Goal: Task Accomplishment & Management: Use online tool/utility

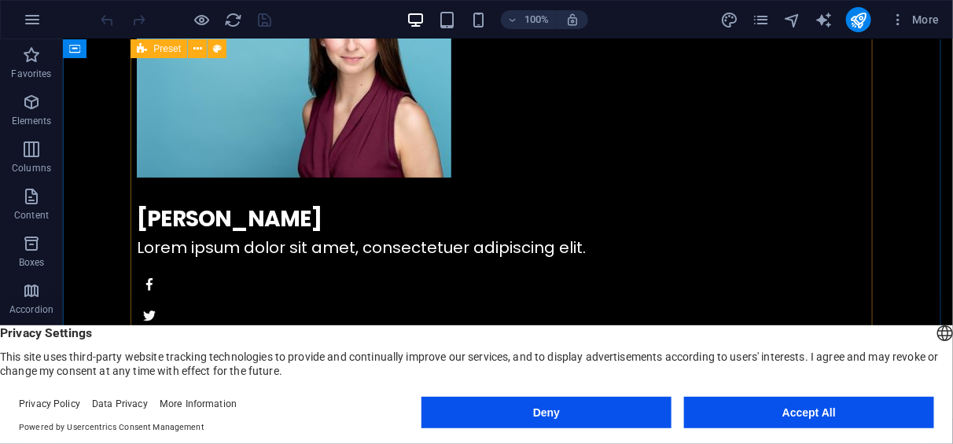
scroll to position [1664, 0]
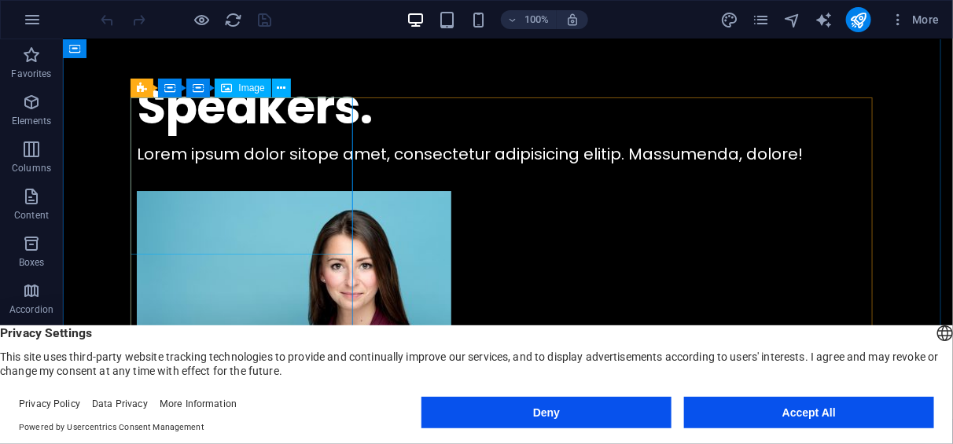
click at [311, 214] on figure at bounding box center [507, 301] width 743 height 223
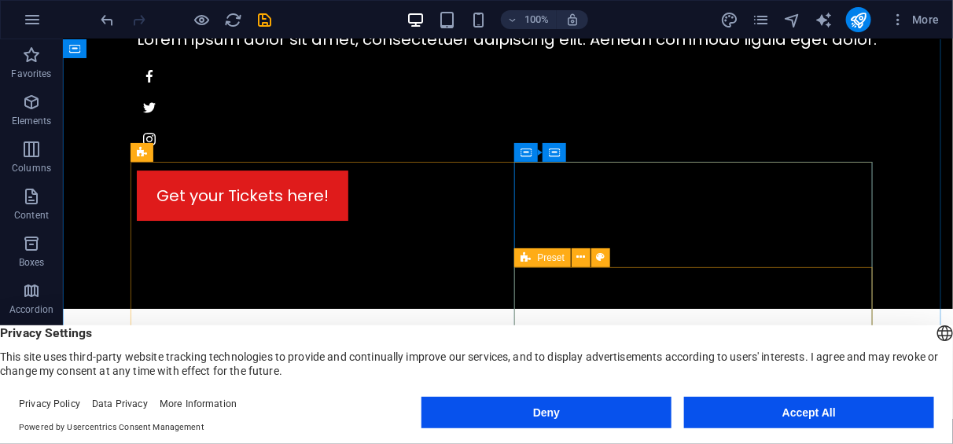
scroll to position [3745, 0]
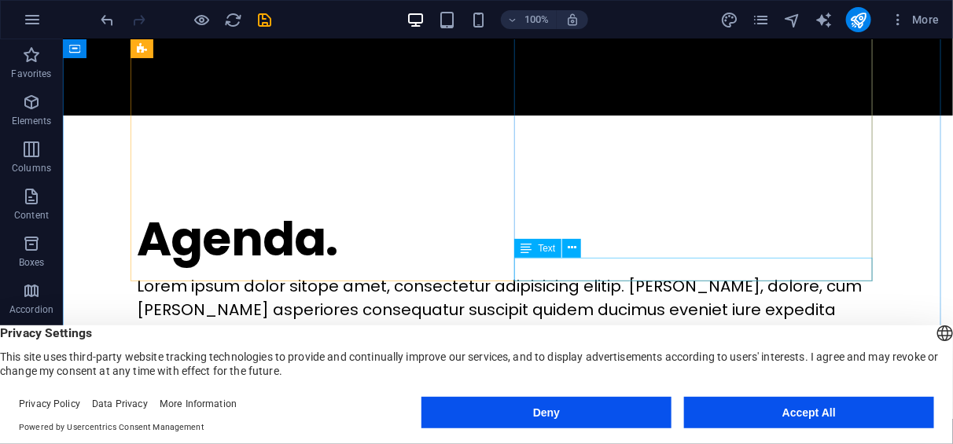
scroll to position [3720, 0]
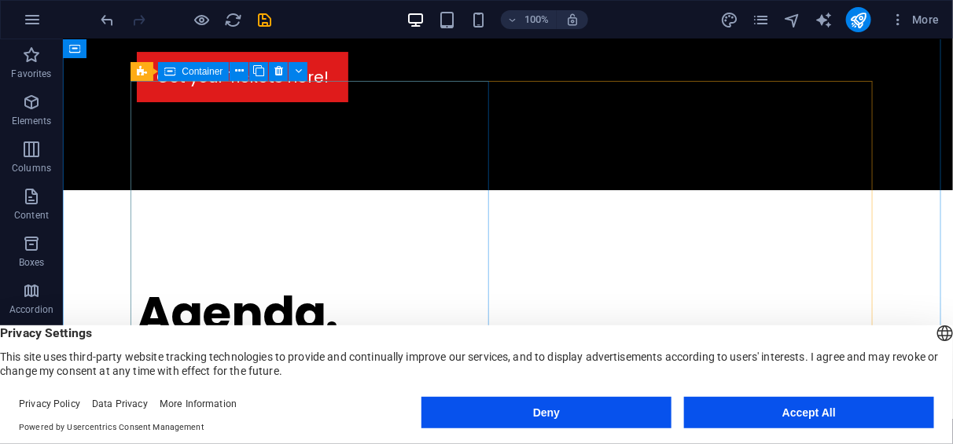
scroll to position [3637, 0]
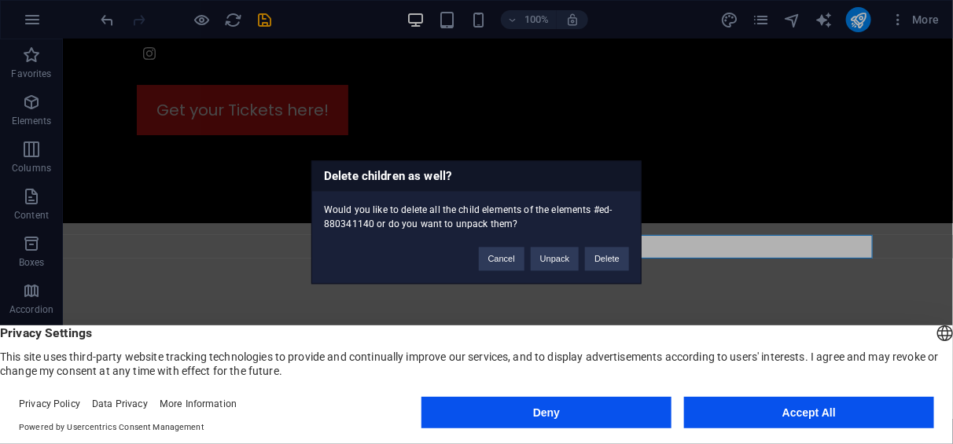
click at [546, 222] on div "Would you like to delete all the child elements of the elements #ed-880341140 o…" at bounding box center [476, 211] width 329 height 40
click at [613, 256] on button "Delete" at bounding box center [607, 259] width 44 height 24
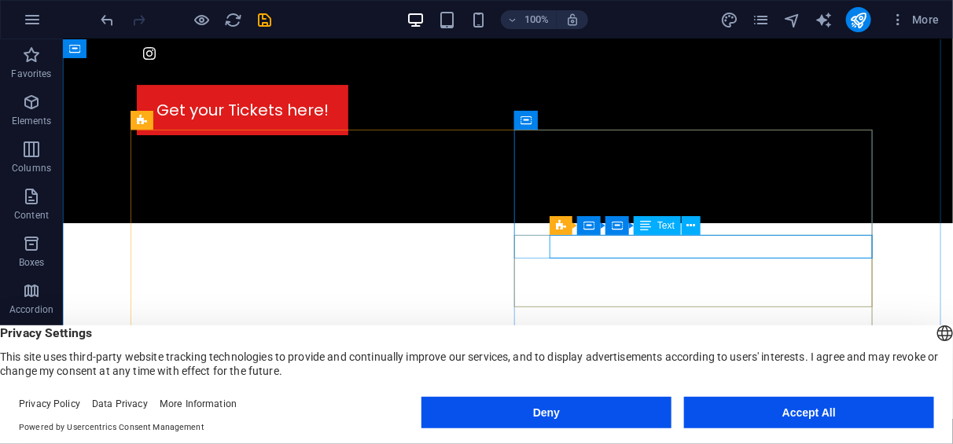
scroll to position [3588, 0]
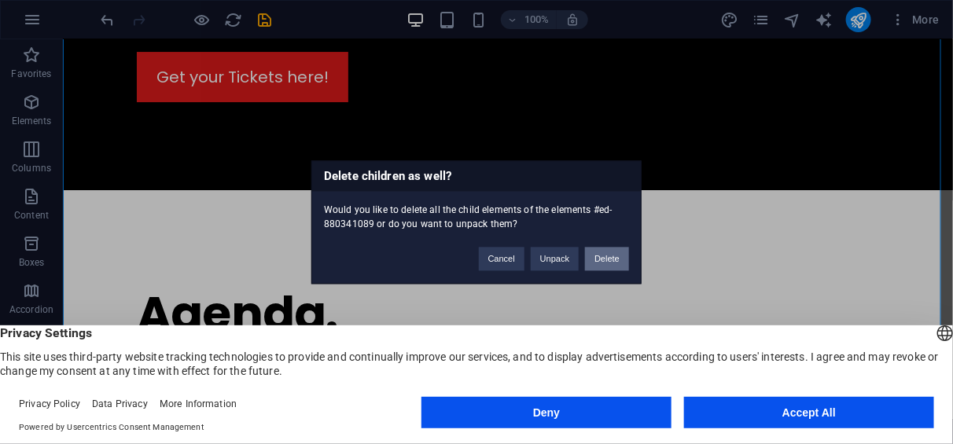
click at [616, 258] on button "Delete" at bounding box center [607, 259] width 44 height 24
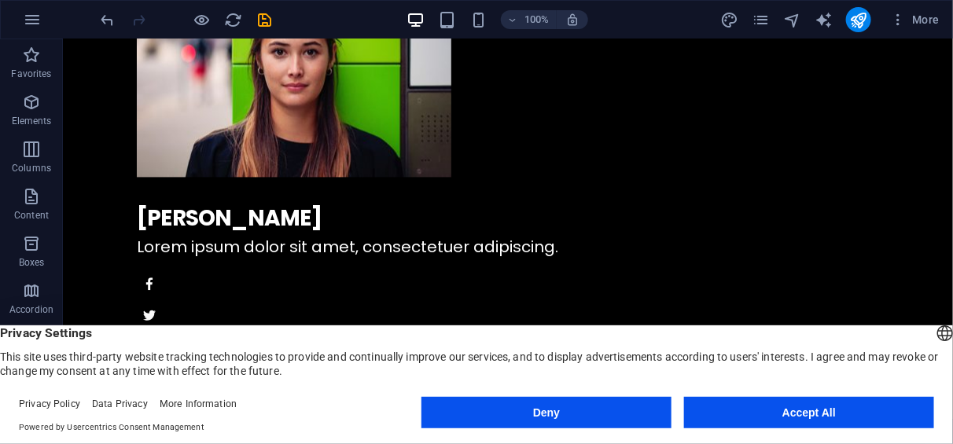
scroll to position [3092, 0]
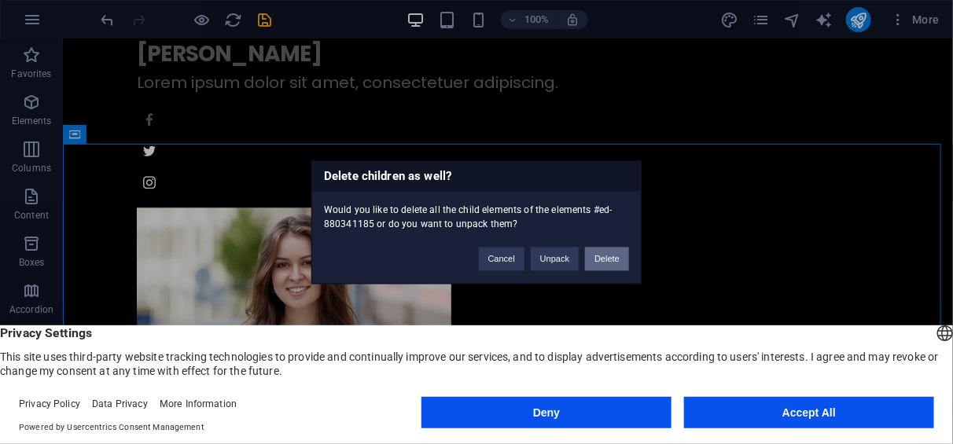
click at [604, 260] on button "Delete" at bounding box center [607, 259] width 44 height 24
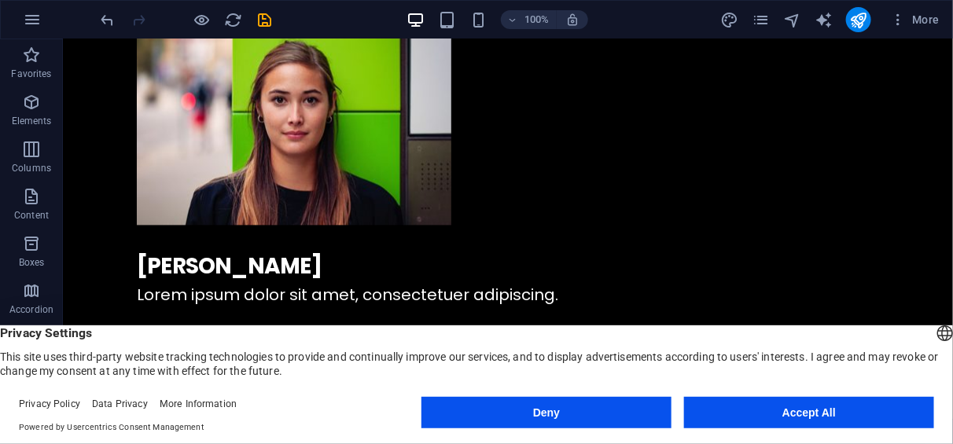
scroll to position [2915, 0]
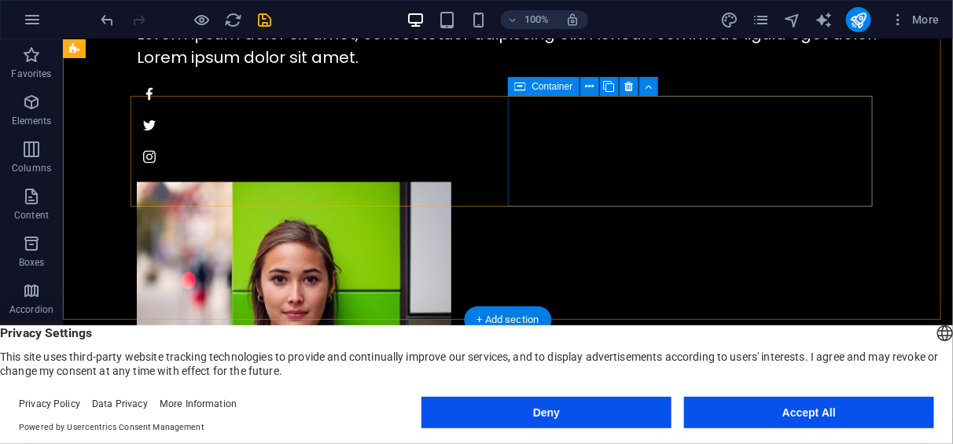
scroll to position [2778, 0]
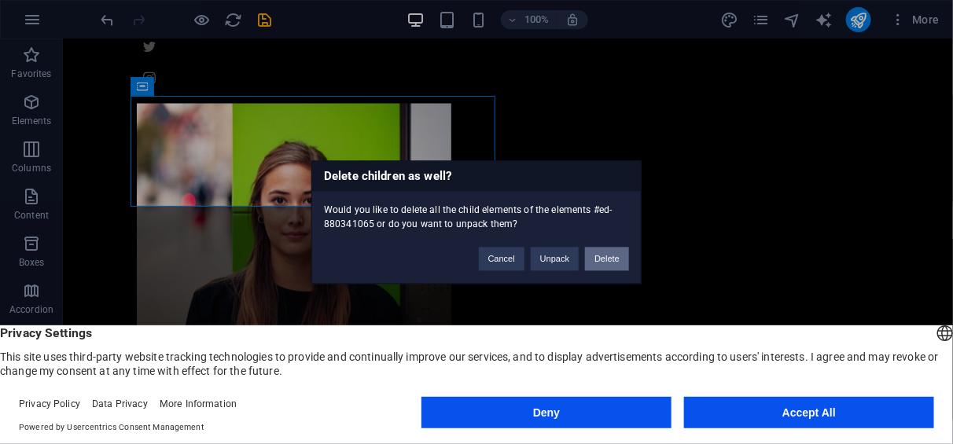
click at [610, 260] on button "Delete" at bounding box center [607, 259] width 44 height 24
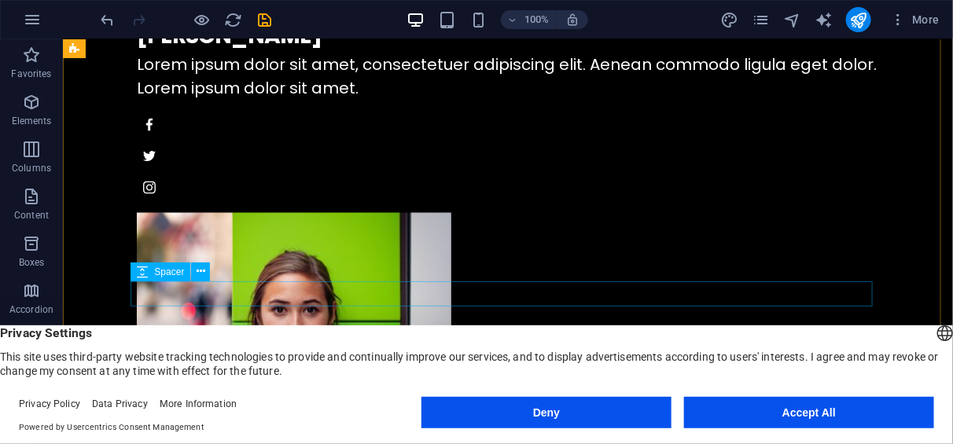
scroll to position [2542, 0]
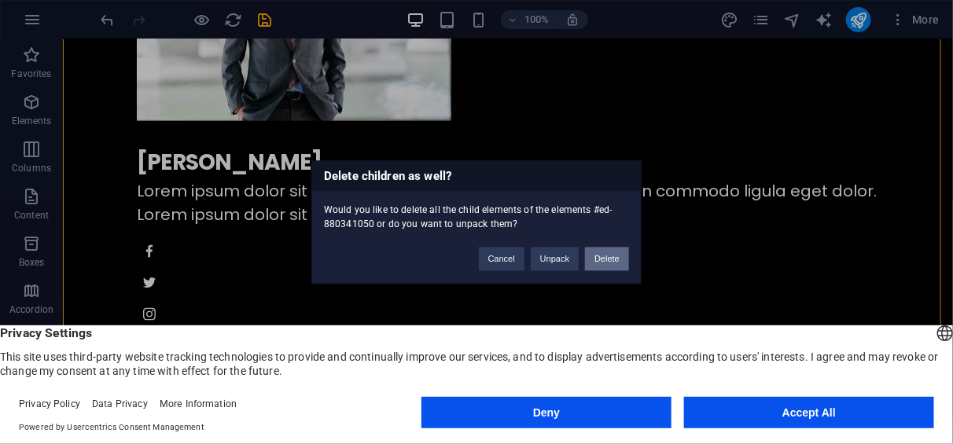
click at [626, 261] on button "Delete" at bounding box center [607, 259] width 44 height 24
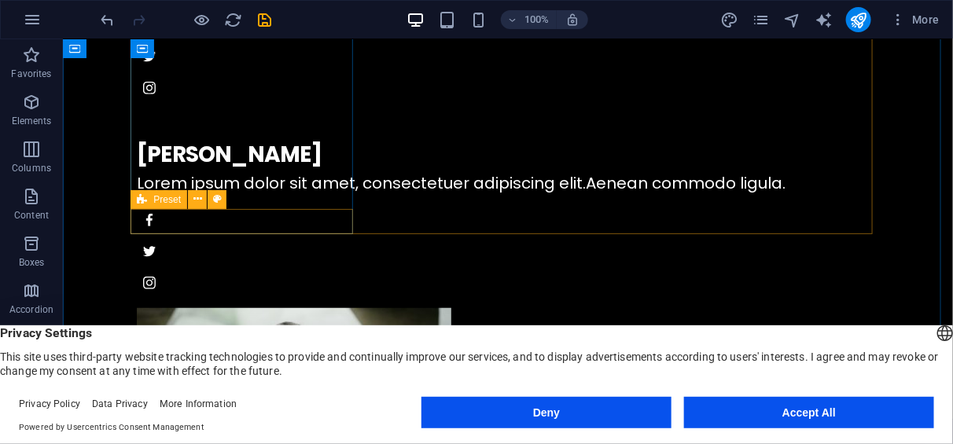
scroll to position [2203, 0]
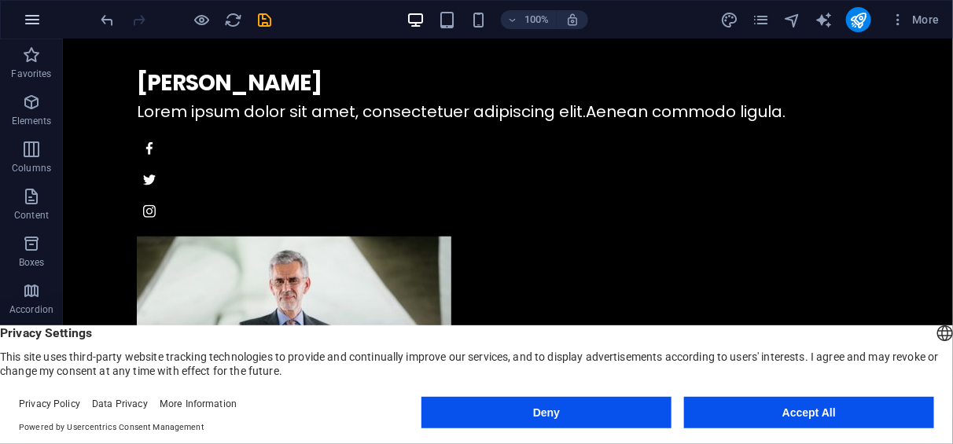
click at [48, 29] on button "button" at bounding box center [32, 20] width 38 height 38
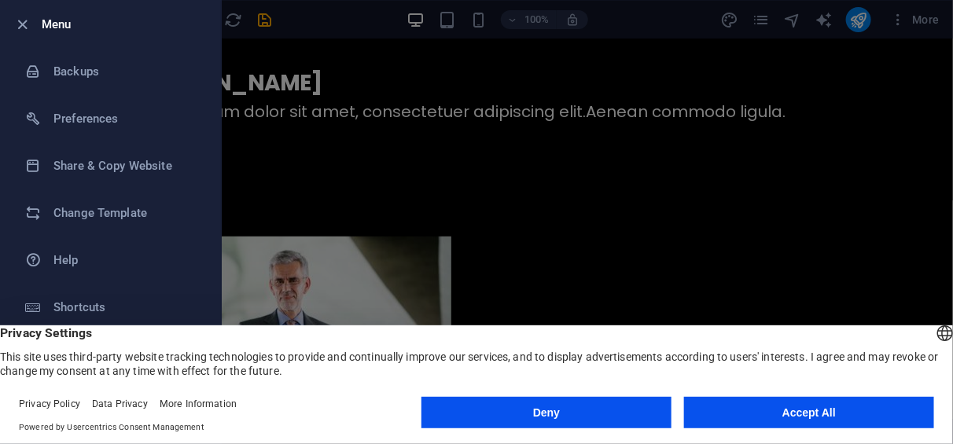
drag, startPoint x: 16, startPoint y: 21, endPoint x: 120, endPoint y: 43, distance: 106.1
click at [37, 28] on div at bounding box center [27, 24] width 28 height 19
drag, startPoint x: 318, startPoint y: 206, endPoint x: 55, endPoint y: 33, distance: 314.6
click at [56, 33] on div "Menu Backups Preferences Share & Copy Website Change Template Help Shortcuts Ex…" at bounding box center [476, 222] width 953 height 444
click at [293, 212] on div at bounding box center [476, 222] width 953 height 444
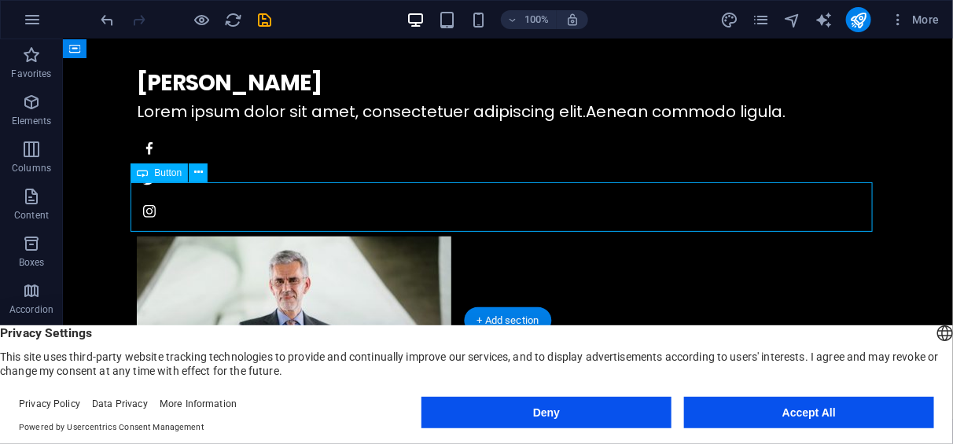
scroll to position [2153, 0]
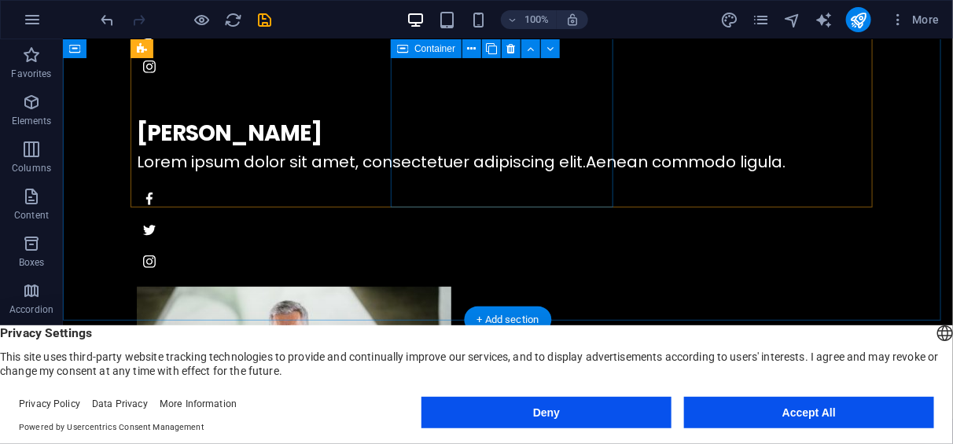
scroll to position [2129, 0]
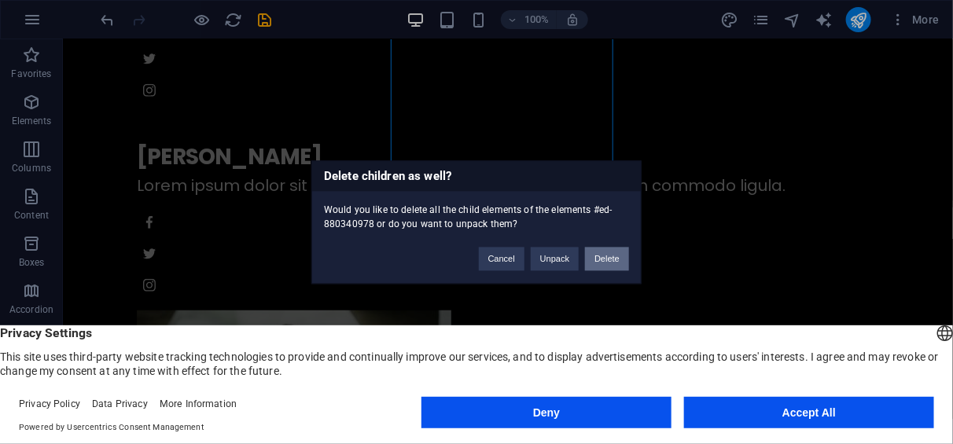
click at [613, 263] on button "Delete" at bounding box center [607, 259] width 44 height 24
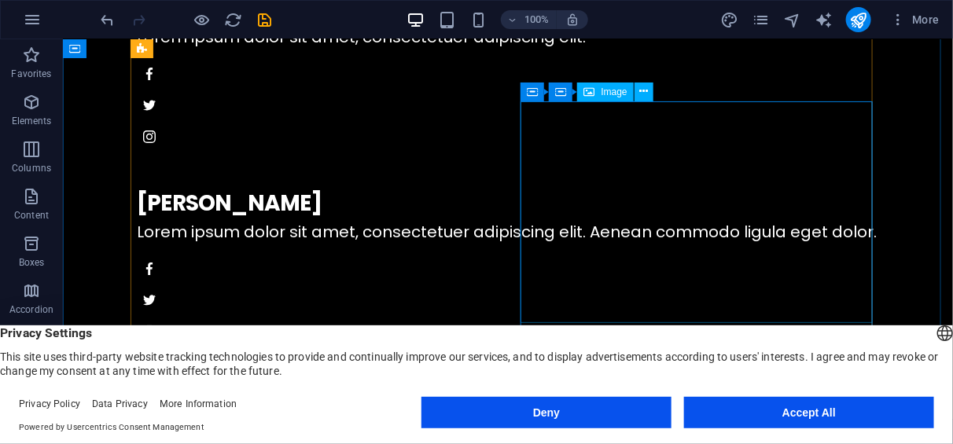
scroll to position [1864, 0]
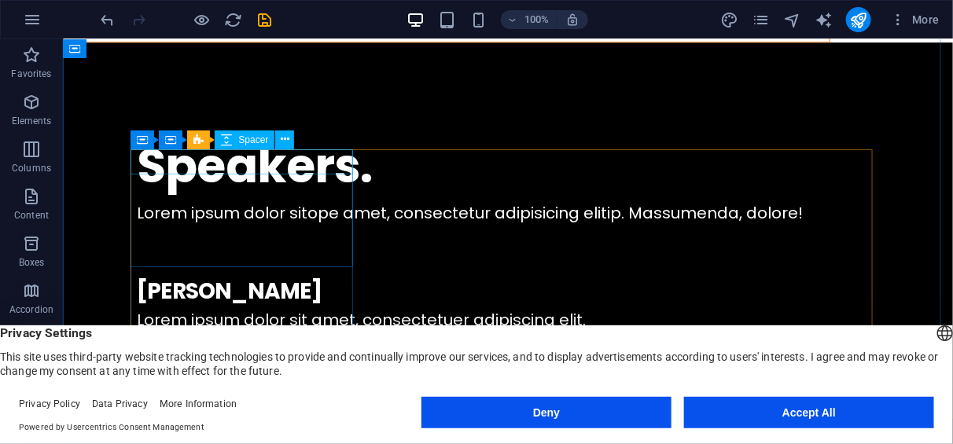
scroll to position [1530, 0]
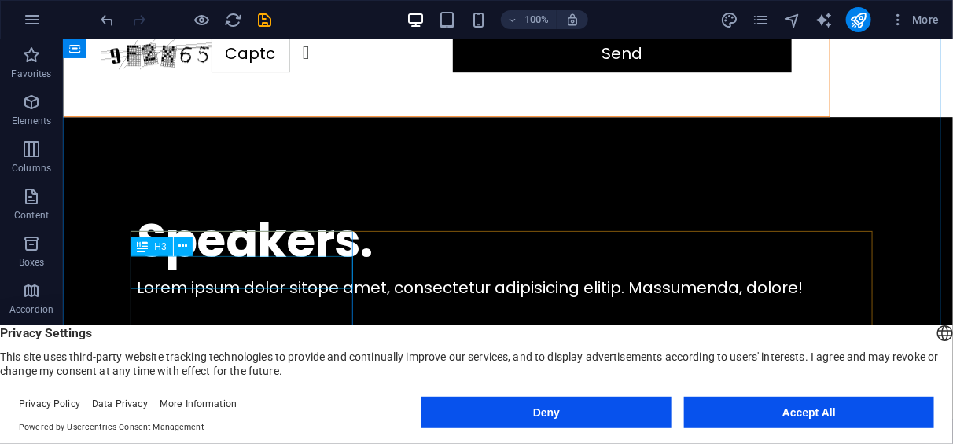
click at [264, 349] on div "Sarah Parker" at bounding box center [507, 365] width 743 height 33
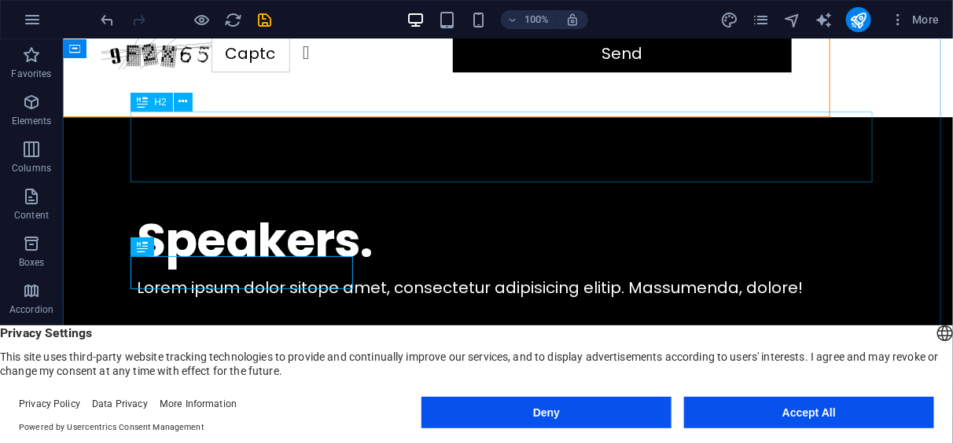
click at [311, 205] on div "Speakers." at bounding box center [507, 240] width 743 height 71
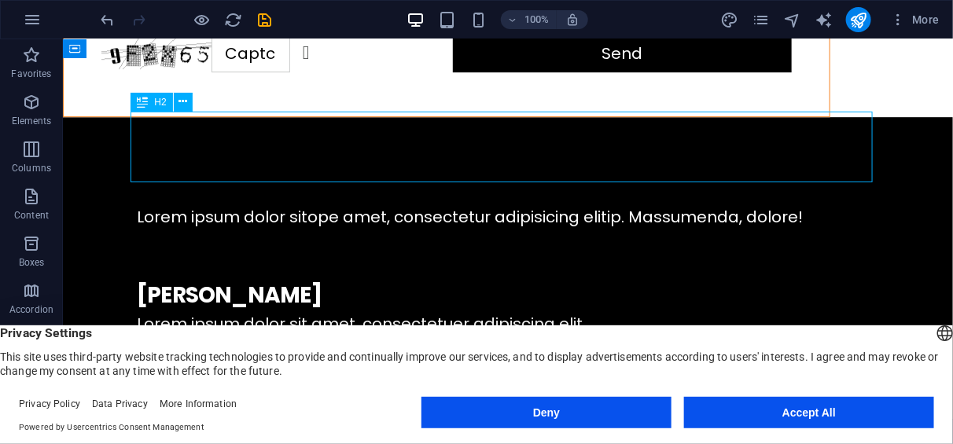
scroll to position [1459, 0]
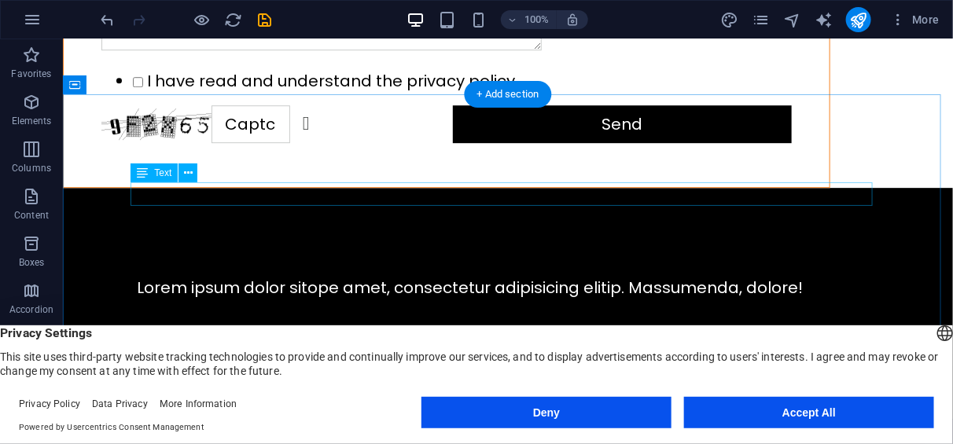
click at [448, 275] on div "Lorem ipsum dolor sitope amet, consectetur adipisicing elitip. Massumenda, dolo…" at bounding box center [507, 287] width 743 height 24
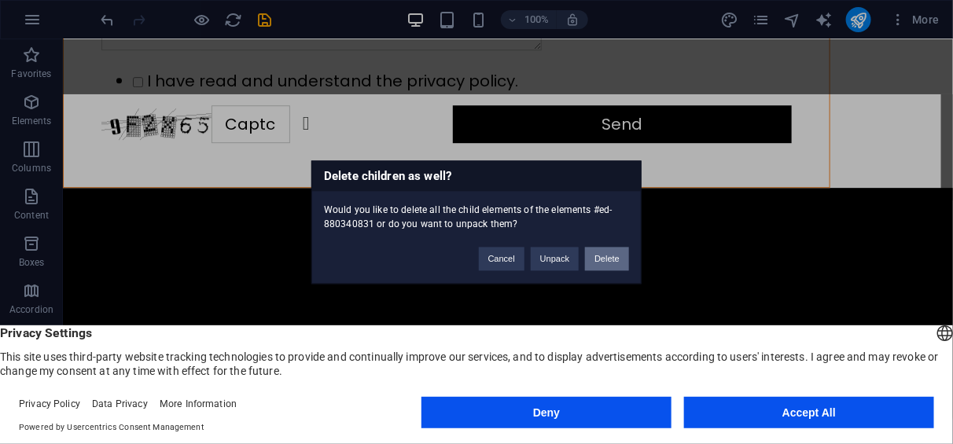
click at [609, 263] on button "Delete" at bounding box center [607, 259] width 44 height 24
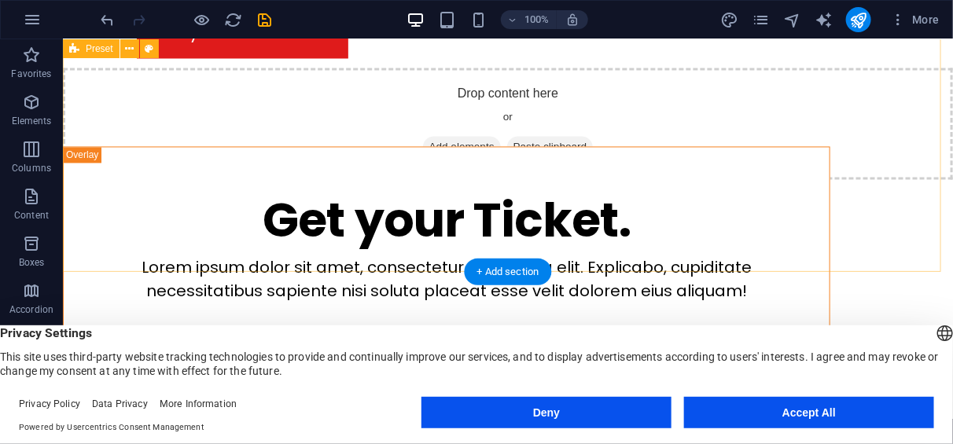
scroll to position [1075, 0]
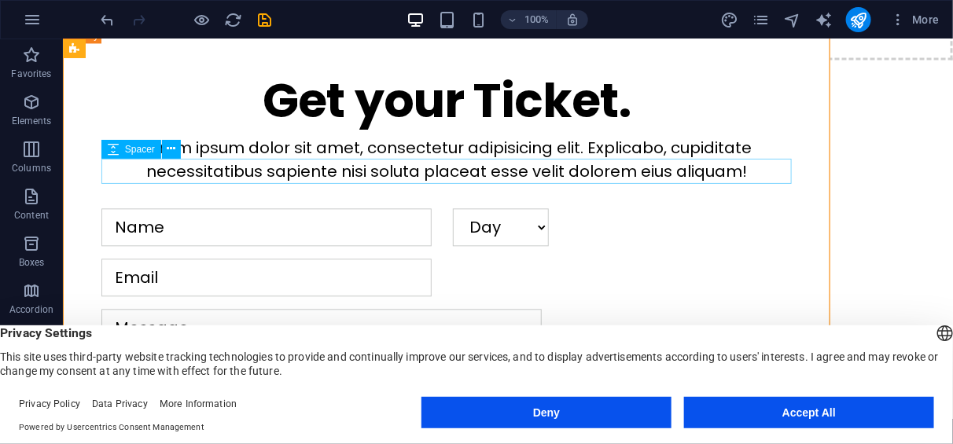
click at [665, 183] on div at bounding box center [446, 195] width 691 height 25
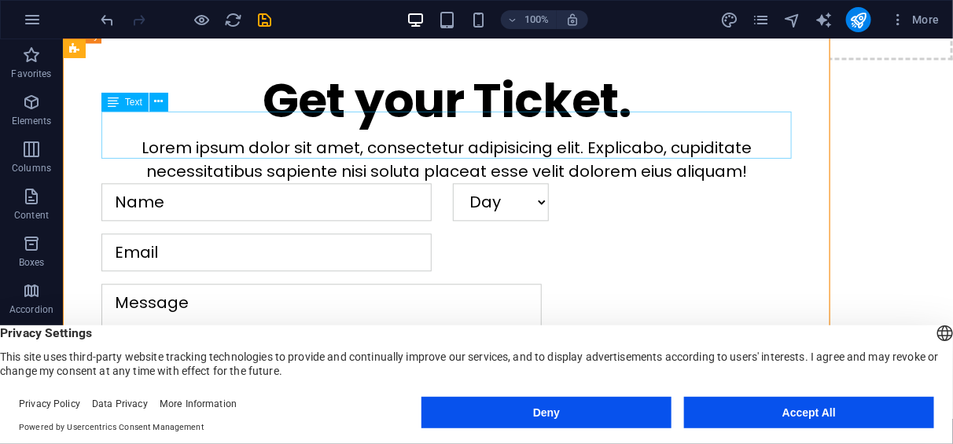
click at [622, 135] on div "Lorem ipsum dolor sit amet, consectetur adipisicing elit. Explicabo, cupiditate…" at bounding box center [446, 158] width 691 height 47
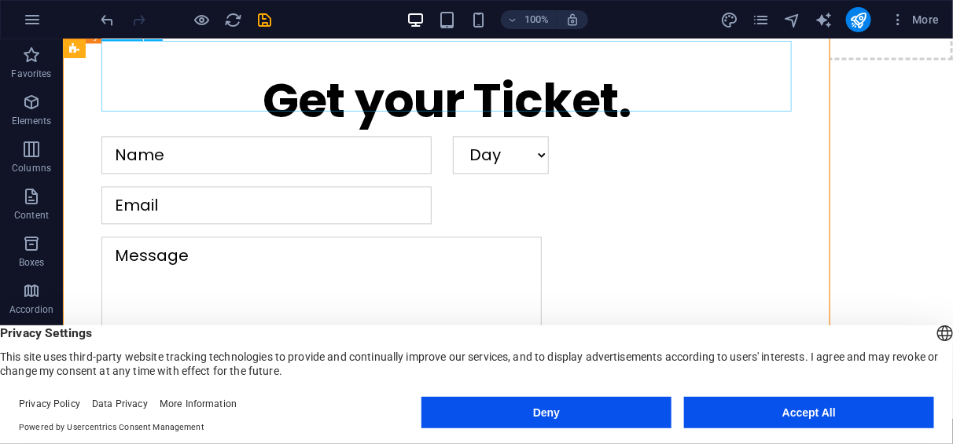
click at [550, 94] on div "Get your Ticket." at bounding box center [446, 100] width 691 height 71
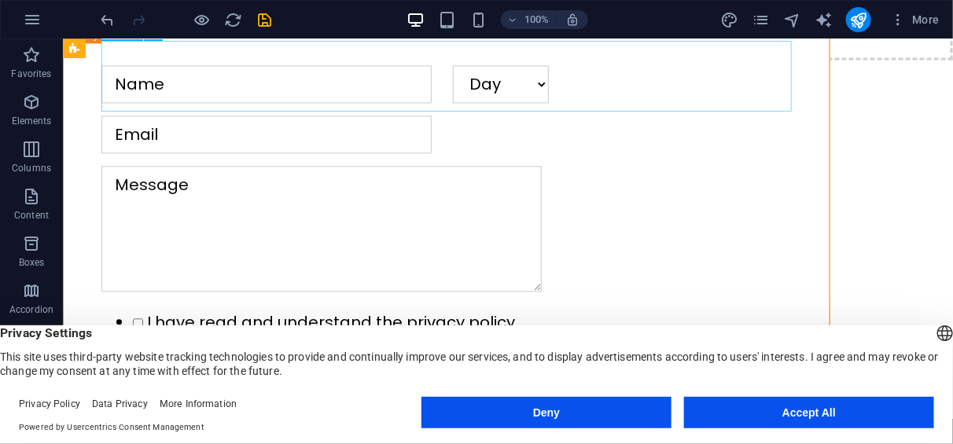
scroll to position [1004, 0]
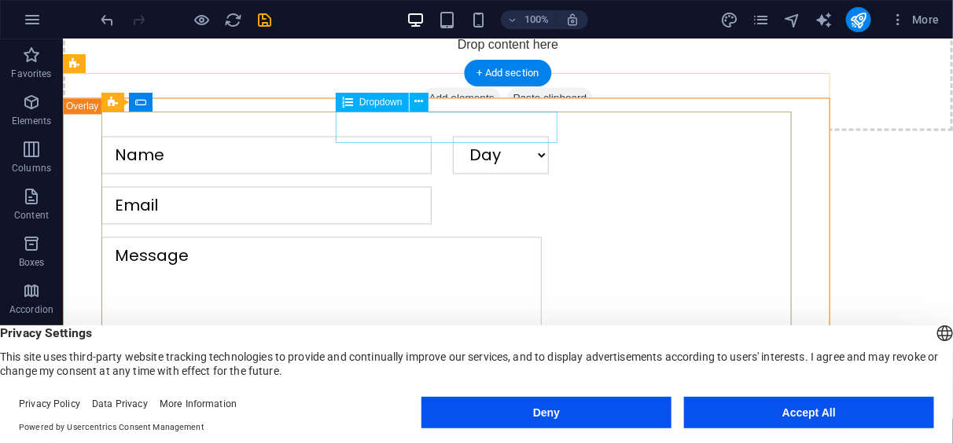
click at [548, 135] on div "Day Saturday Friday Both" at bounding box center [621, 154] width 339 height 38
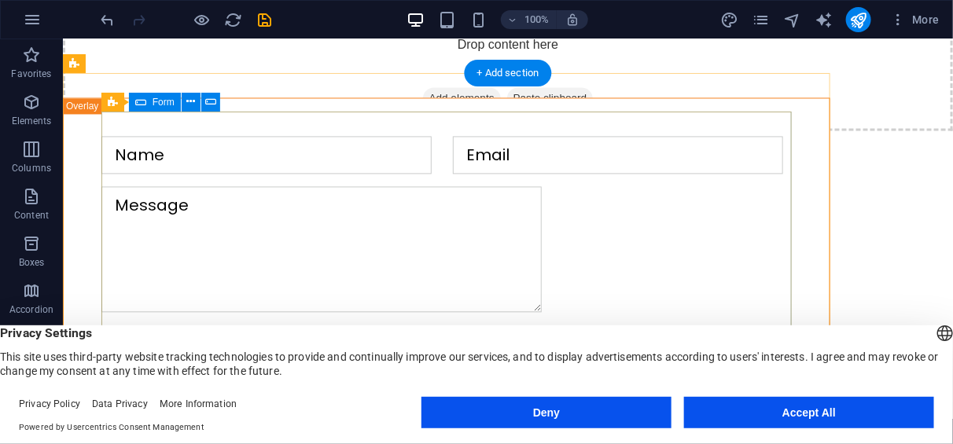
click at [551, 142] on div "I have read and understand the privacy policy. Unreadable? Load new Send" at bounding box center [446, 273] width 691 height 288
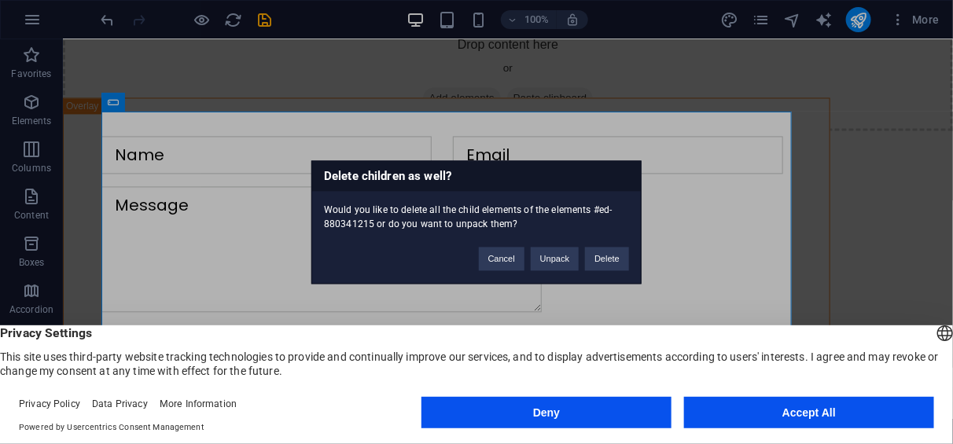
click at [551, 153] on div "Delete children as well? Would you like to delete all the child elements of the…" at bounding box center [476, 222] width 953 height 444
click at [593, 251] on button "Delete" at bounding box center [607, 259] width 44 height 24
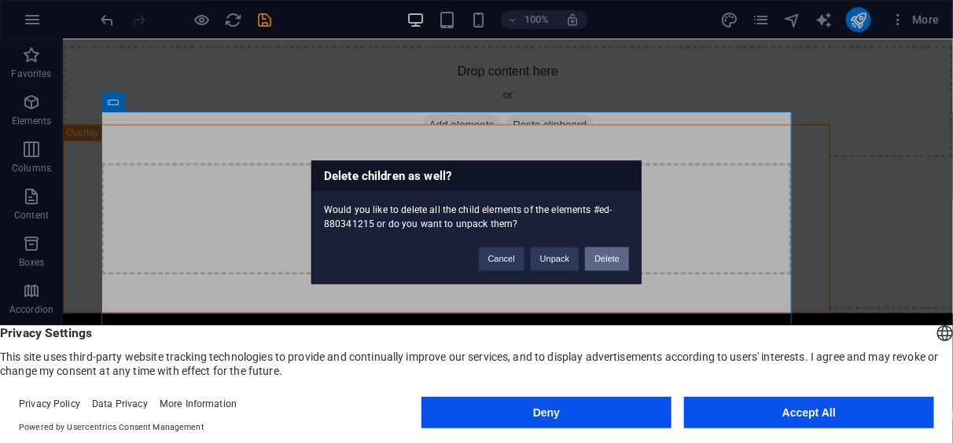
scroll to position [944, 0]
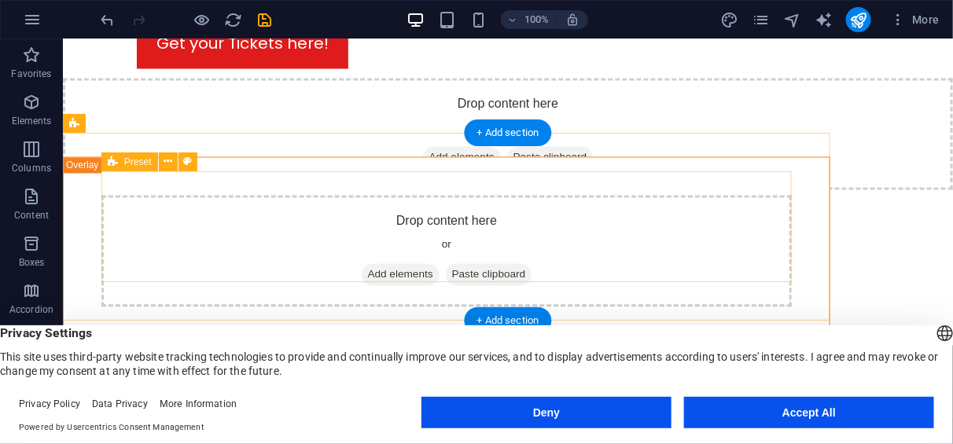
click at [551, 253] on div "Drop content here or Add elements Paste clipboard" at bounding box center [446, 251] width 691 height 112
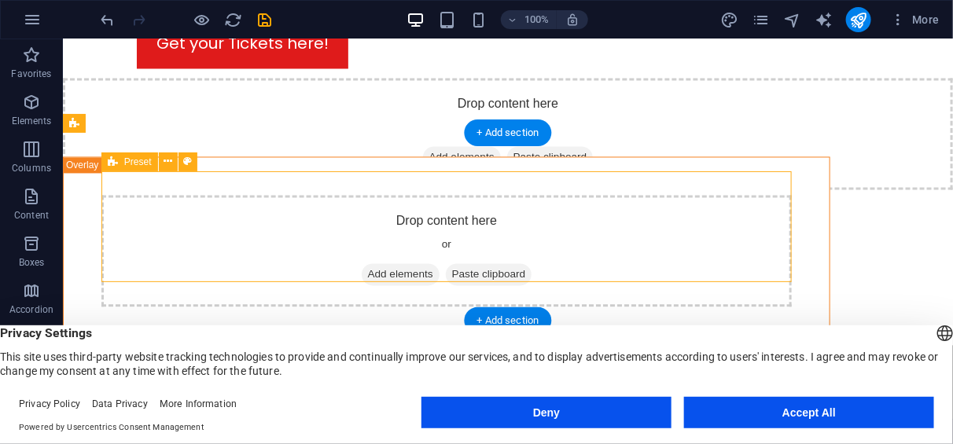
click at [551, 240] on div "Drop content here or Add elements Paste clipboard" at bounding box center [446, 251] width 691 height 112
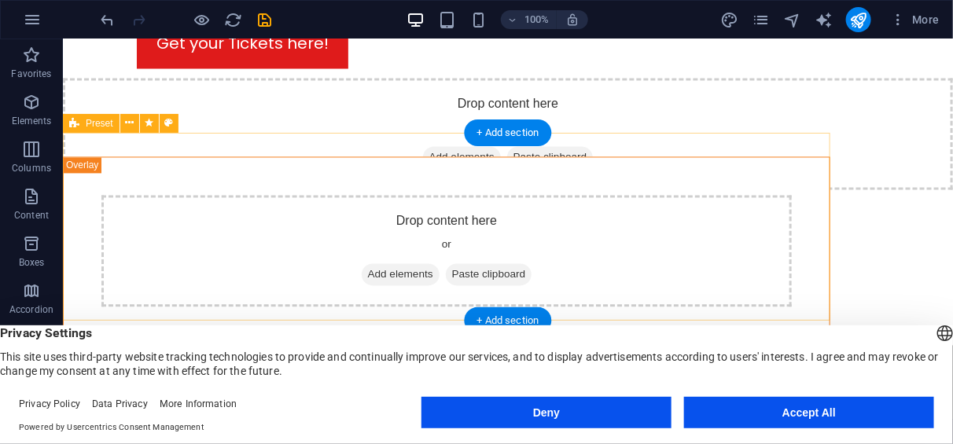
click at [296, 157] on div "Drop content here or Add elements Paste clipboard" at bounding box center [446, 251] width 768 height 189
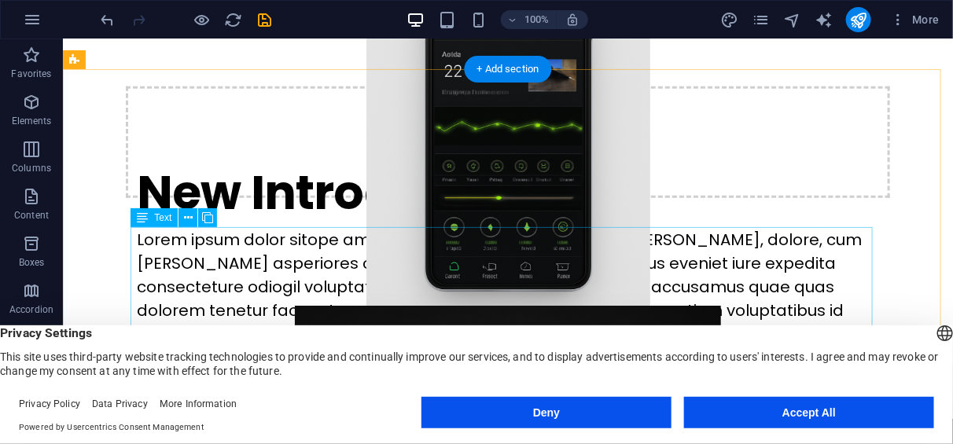
scroll to position [757, 0]
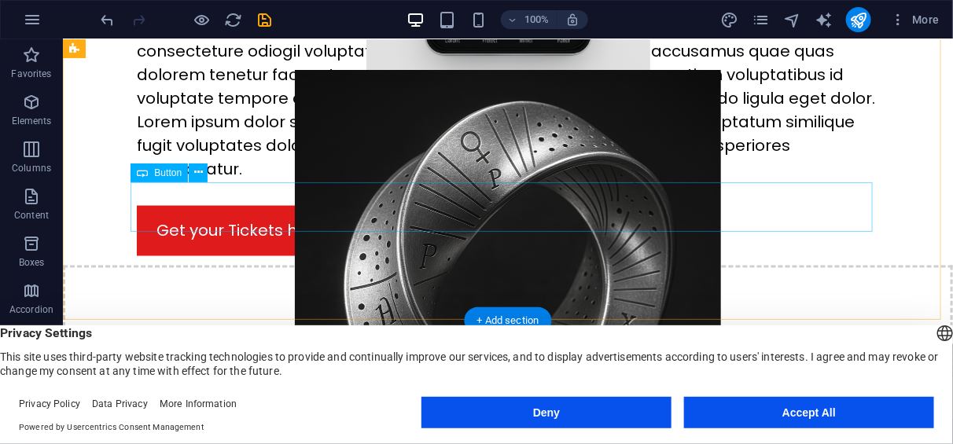
click at [266, 205] on div "Get your Tickets here!" at bounding box center [507, 230] width 743 height 50
click at [275, 205] on div "Get your Tickets here!" at bounding box center [507, 230] width 743 height 50
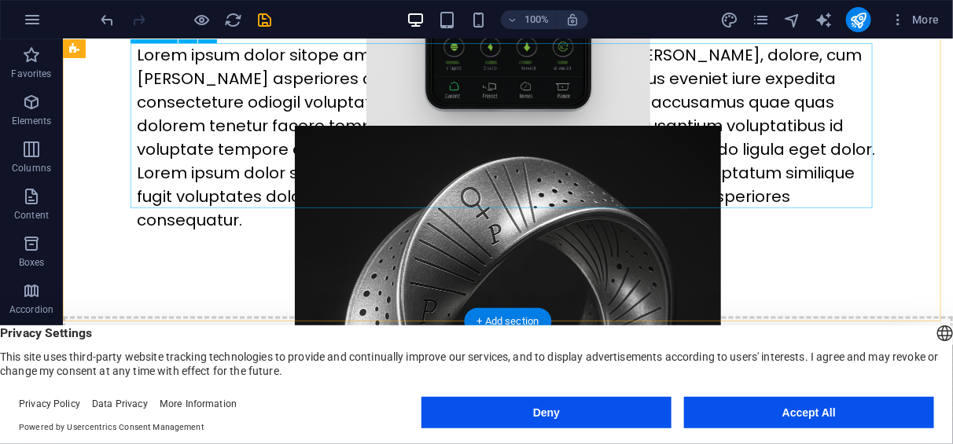
click at [452, 137] on div "Lorem ipsum dolor sitope amet, consectetur adipisicing elitip. Massumenda, dolo…" at bounding box center [507, 136] width 743 height 189
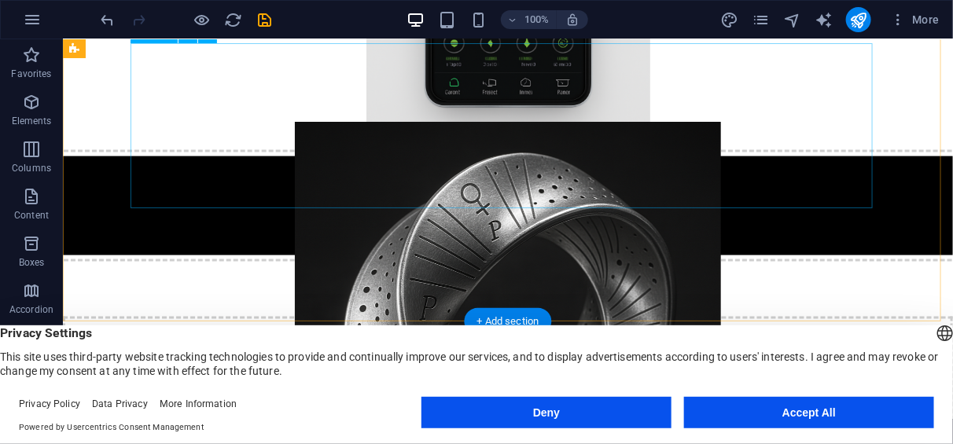
scroll to position [541, 0]
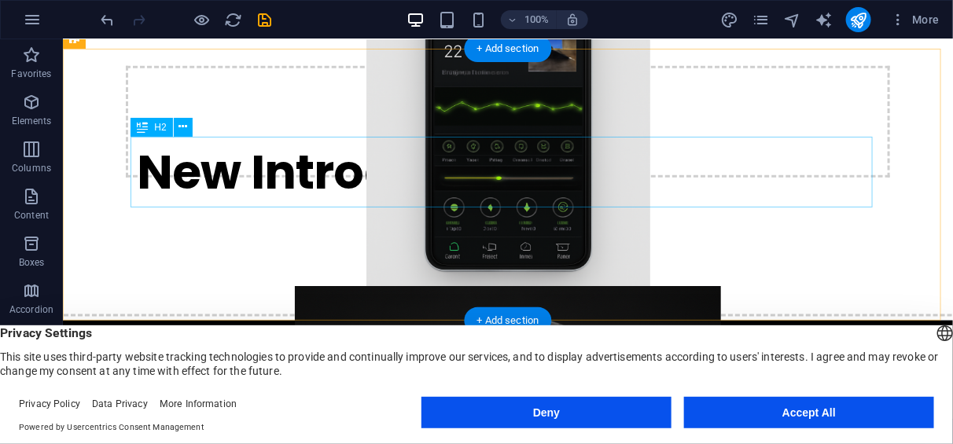
drag, startPoint x: 448, startPoint y: 187, endPoint x: 442, endPoint y: 176, distance: 12.7
click at [445, 183] on div "New Introduction." at bounding box center [507, 171] width 743 height 71
click at [442, 176] on div "New Introduction." at bounding box center [507, 171] width 743 height 71
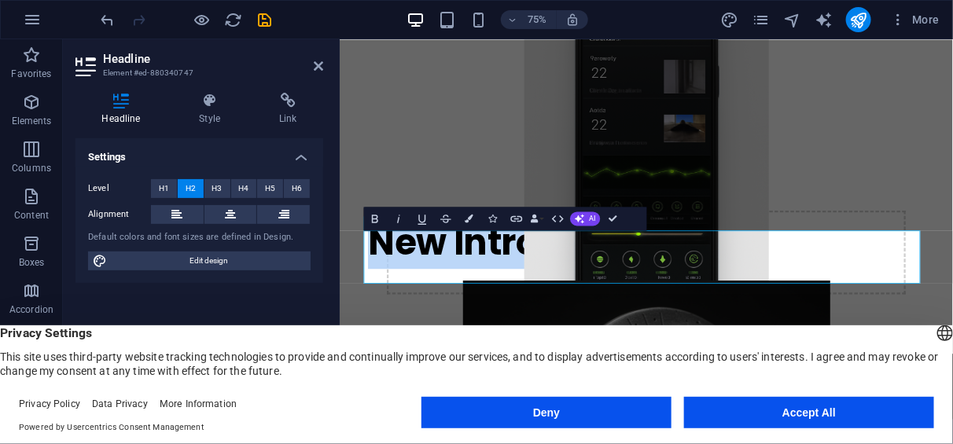
scroll to position [413, 0]
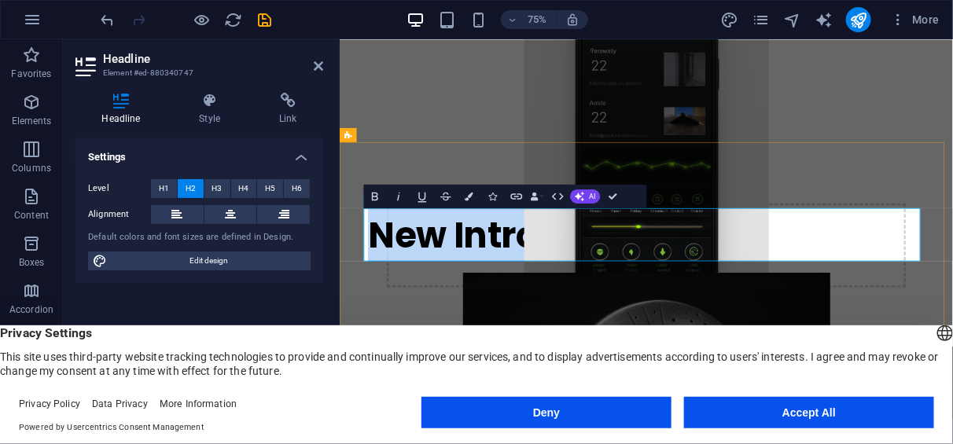
click at [475, 291] on h2 "New Introduction." at bounding box center [748, 300] width 743 height 71
drag, startPoint x: 480, startPoint y: 291, endPoint x: 916, endPoint y: 312, distance: 437.1
click at [916, 312] on h2 "New Introduction." at bounding box center [748, 300] width 743 height 71
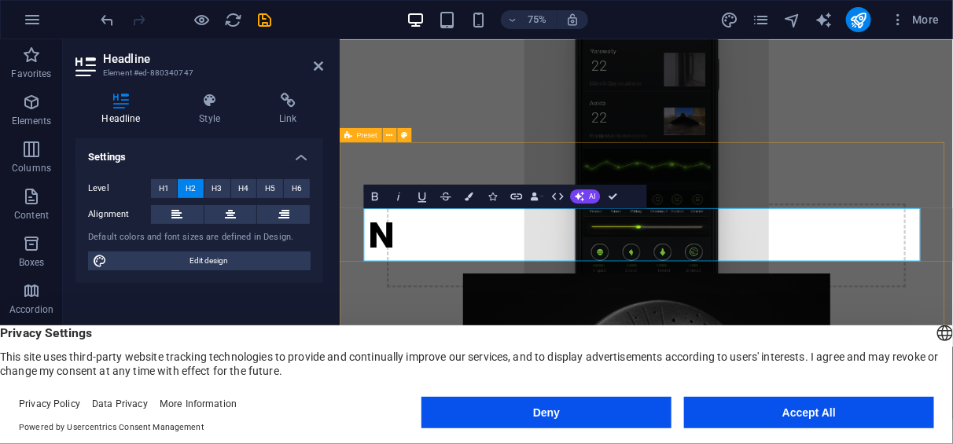
scroll to position [414, 0]
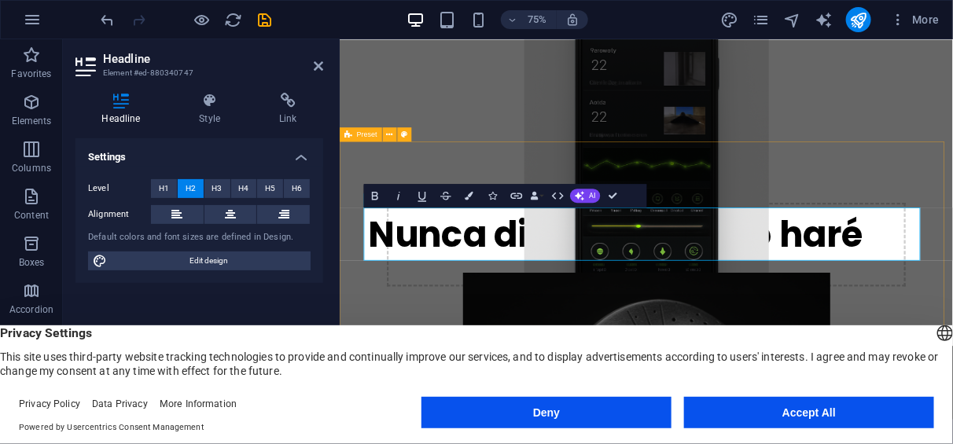
click at [854, 205] on div "Nunca digas esto no lo haré" at bounding box center [748, 312] width 818 height 272
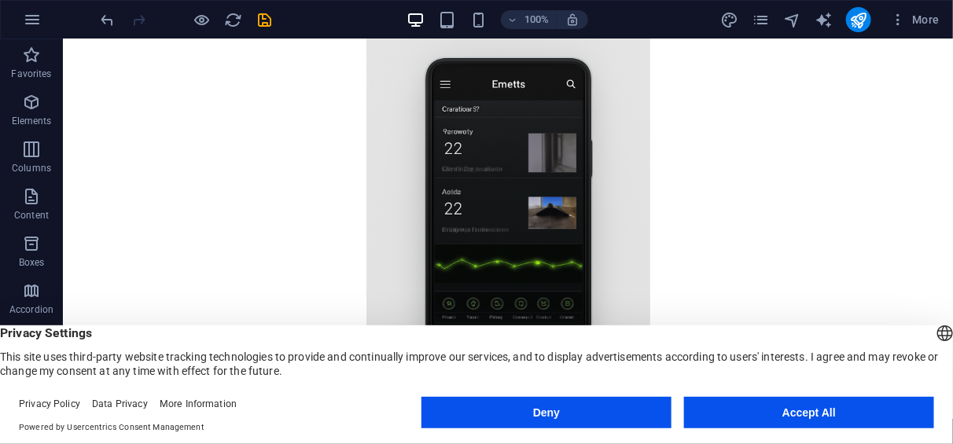
click at [289, 145] on figure at bounding box center [507, 241] width 765 height 426
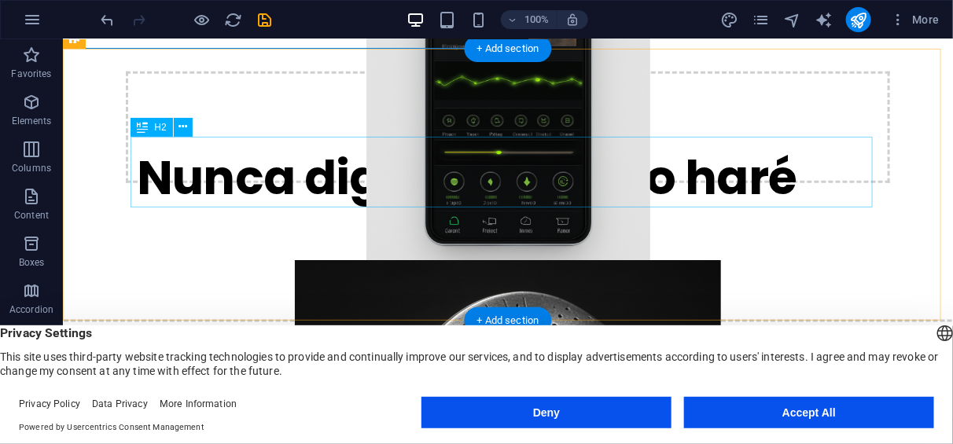
scroll to position [541, 0]
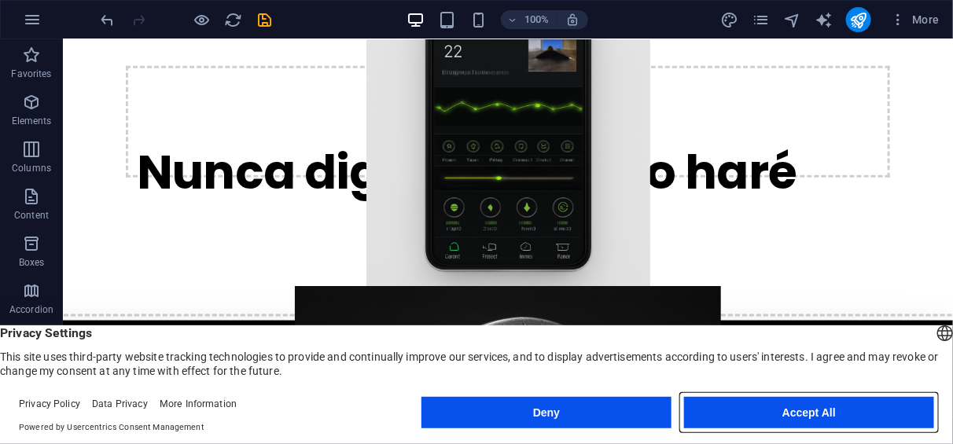
click at [846, 401] on button "Accept All" at bounding box center [809, 412] width 250 height 31
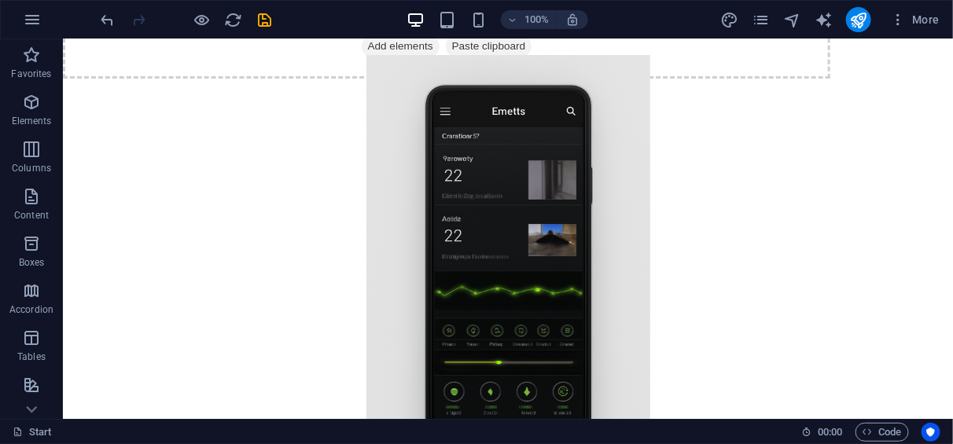
scroll to position [0, 0]
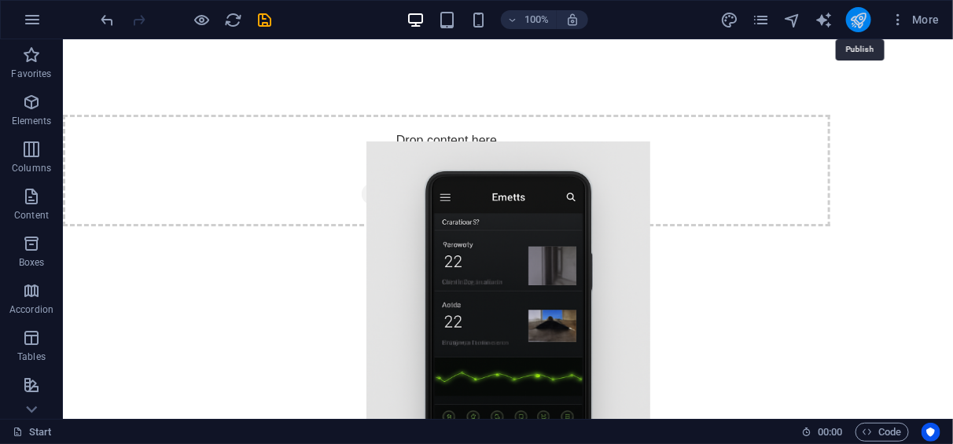
click at [855, 19] on icon "publish" at bounding box center [859, 20] width 18 height 18
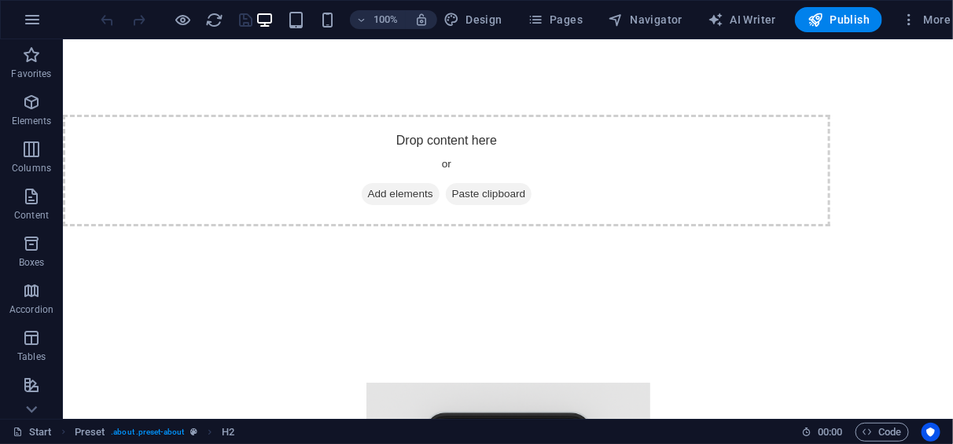
scroll to position [484, 0]
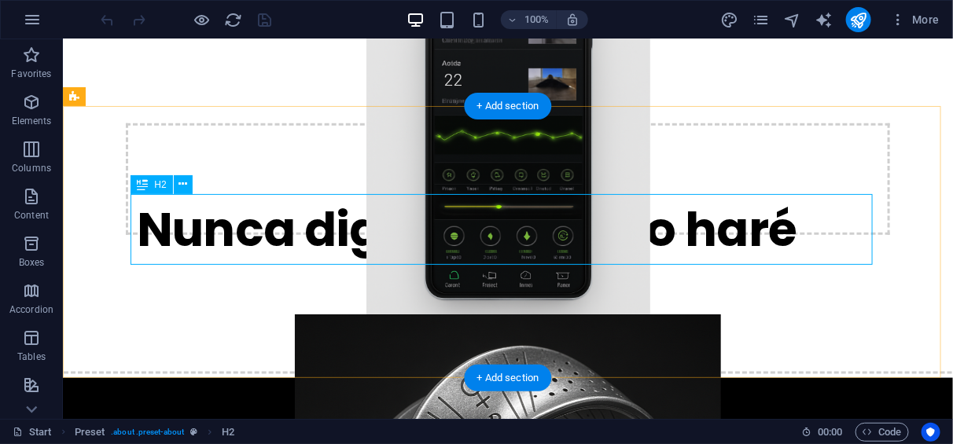
click at [568, 229] on div "Nunca digas esto no lo haré" at bounding box center [507, 229] width 743 height 71
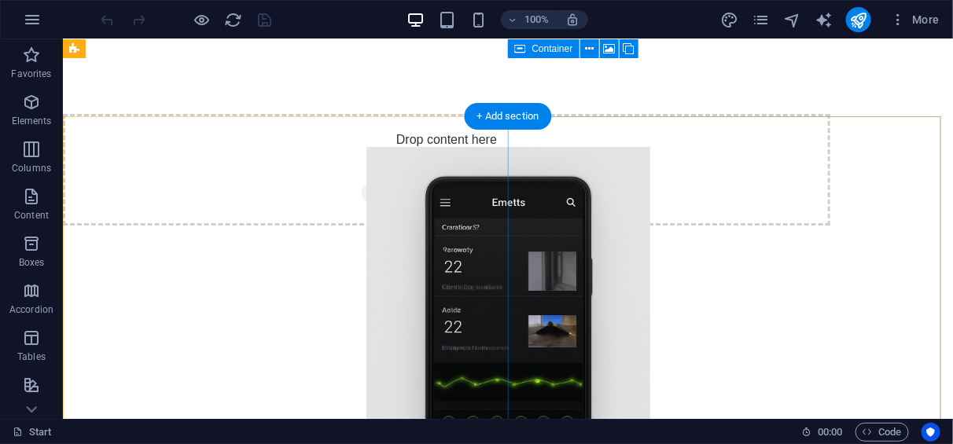
scroll to position [0, 0]
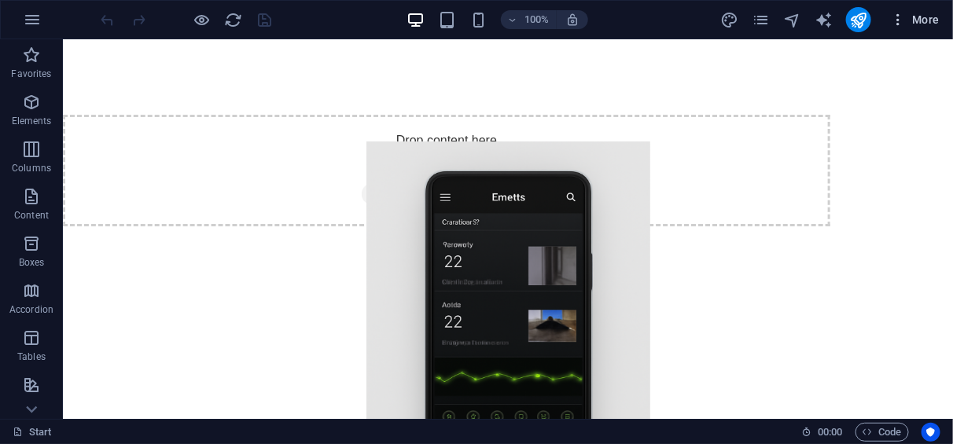
click at [913, 14] on span "More" at bounding box center [915, 20] width 50 height 16
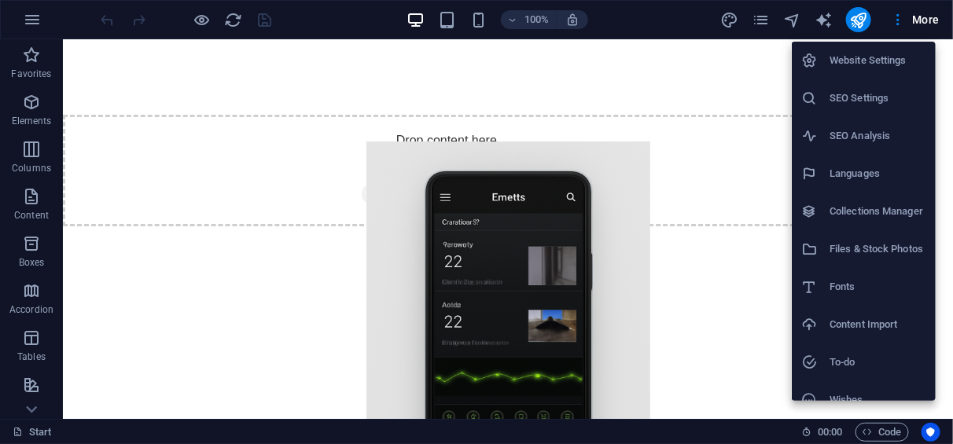
click at [862, 104] on h6 "SEO Settings" at bounding box center [878, 98] width 97 height 19
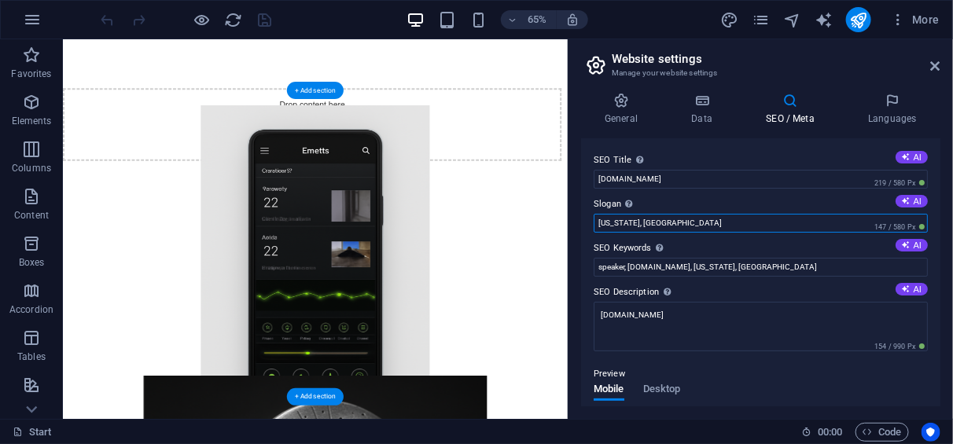
drag, startPoint x: 792, startPoint y: 267, endPoint x: 770, endPoint y: 326, distance: 63.0
click at [626, 225] on input "[US_STATE], [GEOGRAPHIC_DATA]" at bounding box center [761, 223] width 334 height 19
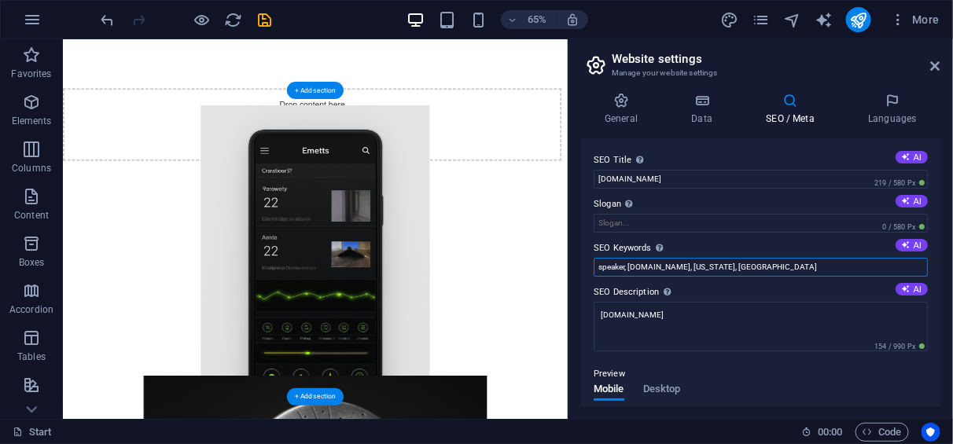
drag, startPoint x: 852, startPoint y: 301, endPoint x: 743, endPoint y: 348, distance: 118.1
type input "s"
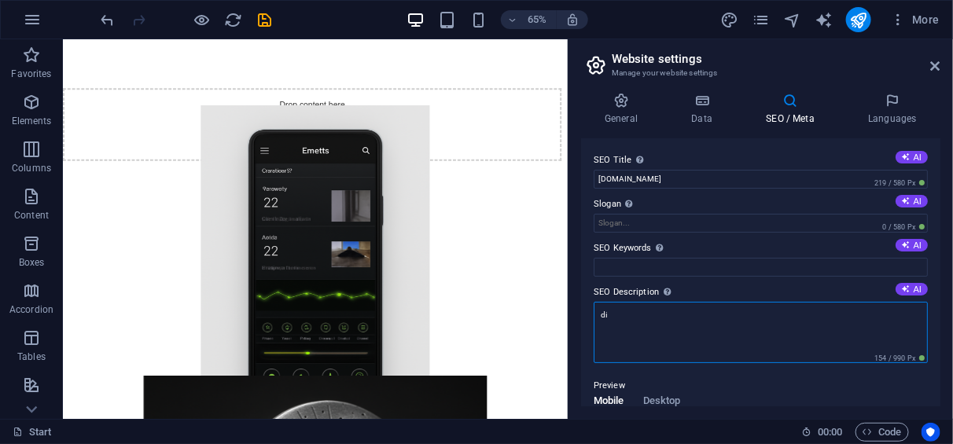
type textarea "d"
click at [691, 355] on textarea "SEO Description Describe the contents of your website - this is crucial for sea…" at bounding box center [761, 332] width 334 height 61
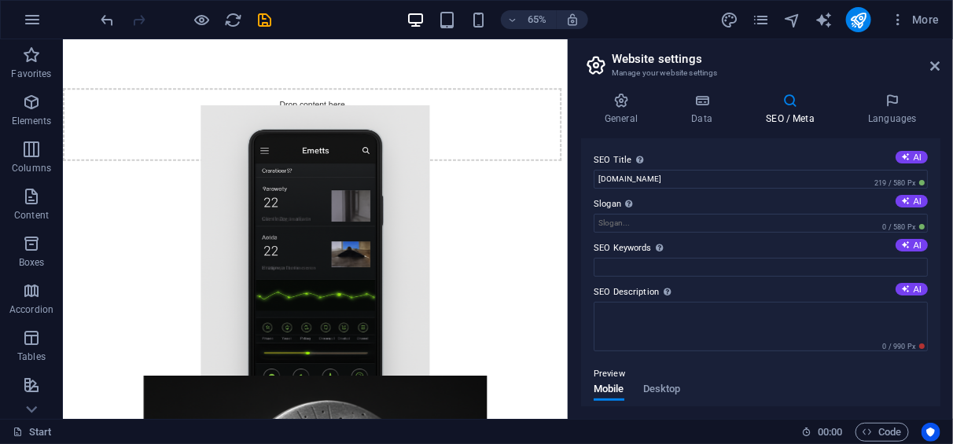
click at [743, 125] on h4 "SEO / Meta" at bounding box center [794, 109] width 102 height 33
click at [857, 20] on icon "publish" at bounding box center [859, 20] width 18 height 18
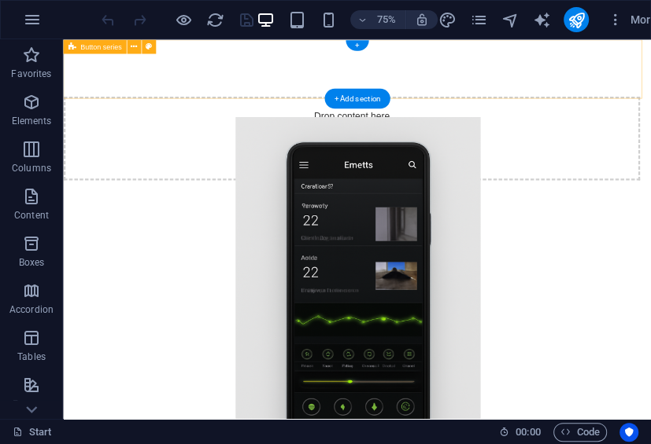
click at [464, 183] on span "Paste clipboard" at bounding box center [489, 194] width 87 height 22
click at [382, 183] on span "Add elements" at bounding box center [401, 194] width 78 height 22
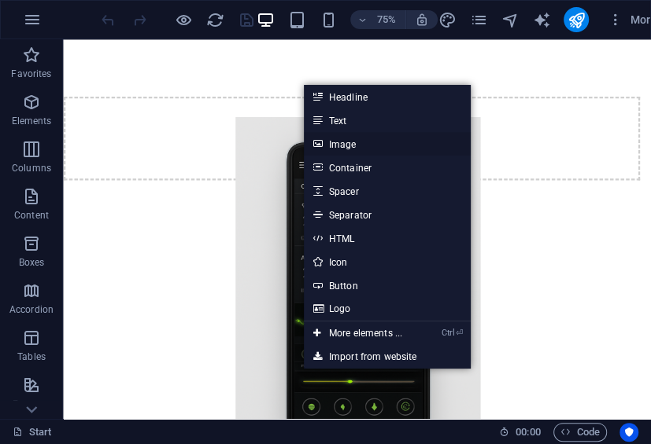
click at [337, 146] on link "Image" at bounding box center [387, 144] width 167 height 24
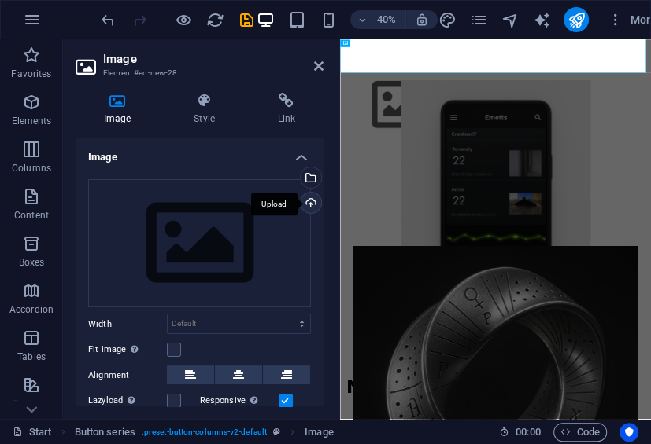
click at [309, 197] on div "Upload" at bounding box center [309, 205] width 24 height 24
